Goal: Task Accomplishment & Management: Use online tool/utility

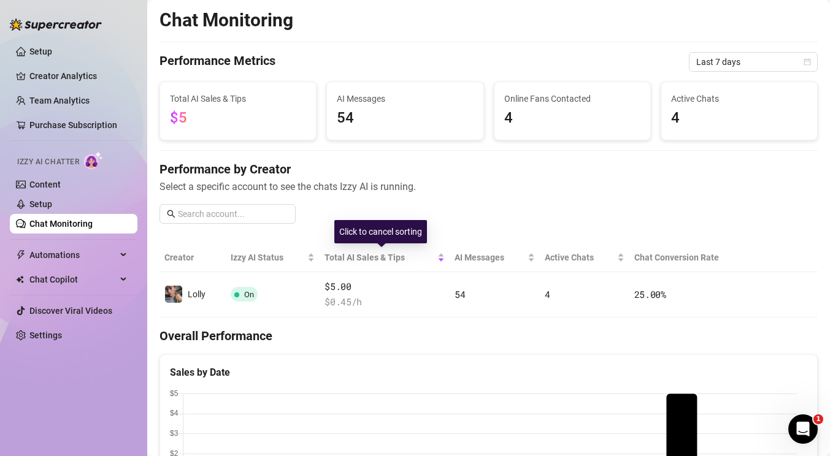
scroll to position [52, 0]
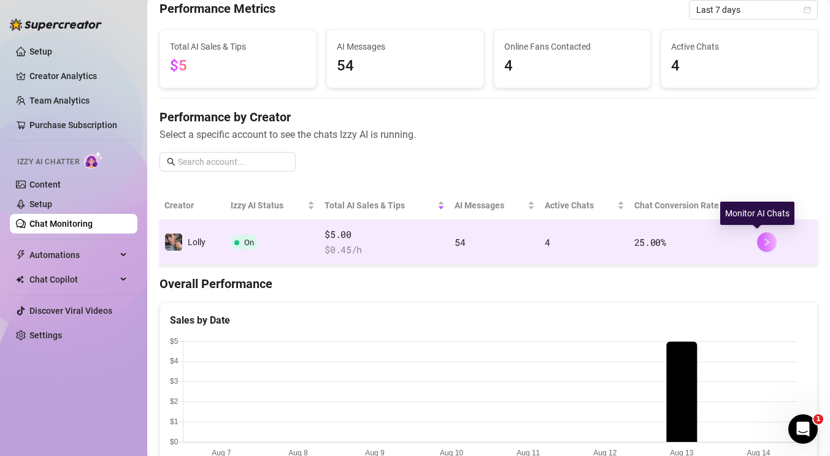
click at [757, 242] on button "button" at bounding box center [767, 242] width 20 height 20
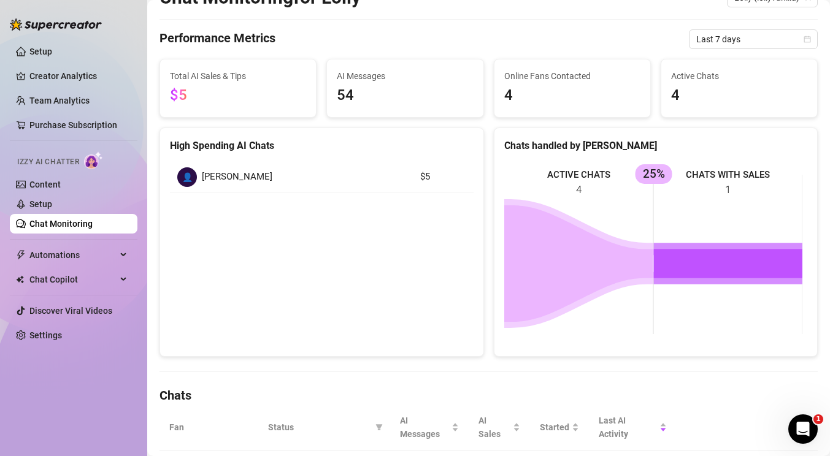
scroll to position [261, 0]
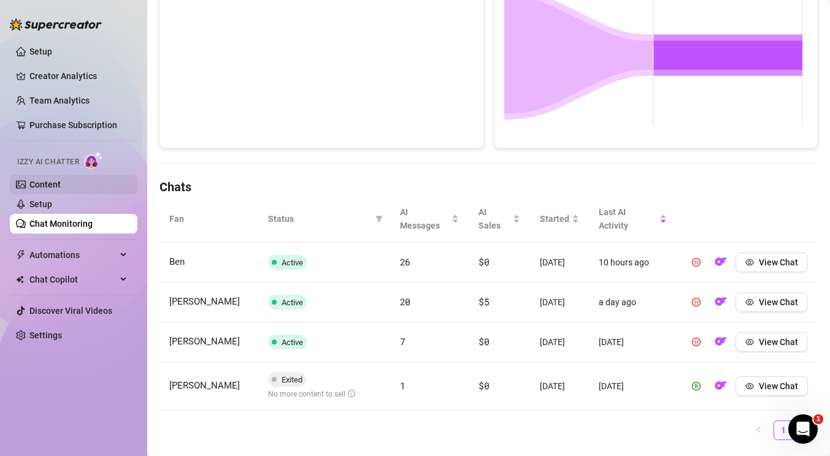
click at [61, 183] on link "Content" at bounding box center [44, 185] width 31 height 10
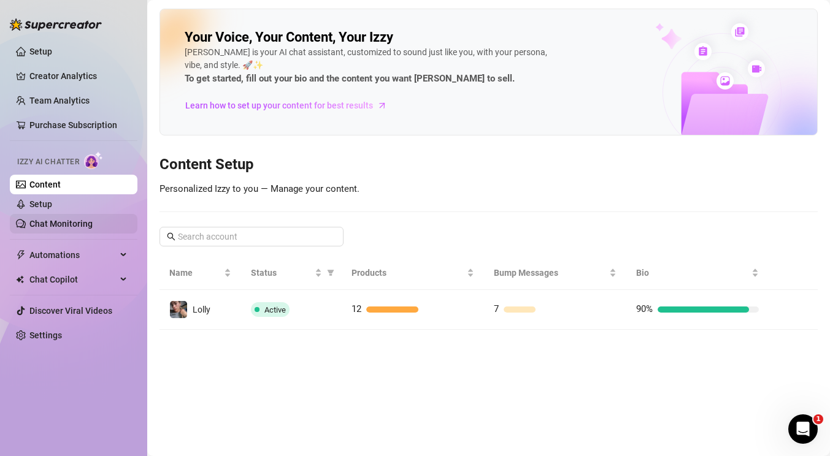
click at [74, 221] on link "Chat Monitoring" at bounding box center [60, 224] width 63 height 10
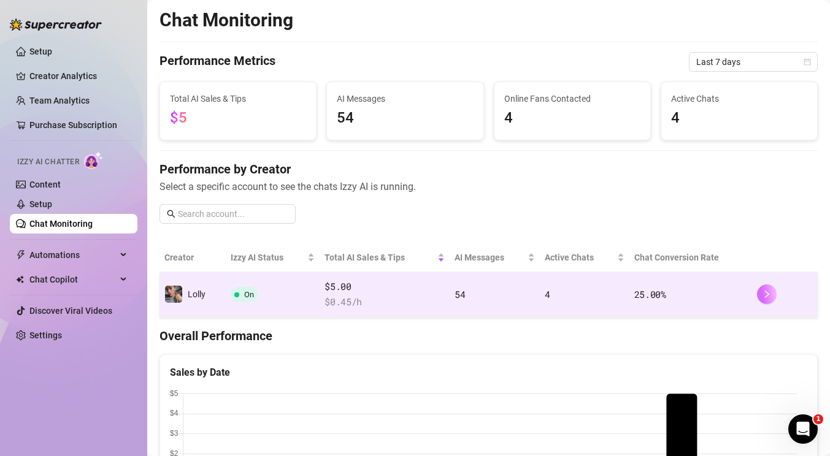
click at [757, 294] on button "button" at bounding box center [767, 295] width 20 height 20
